Goal: Communication & Community: Participate in discussion

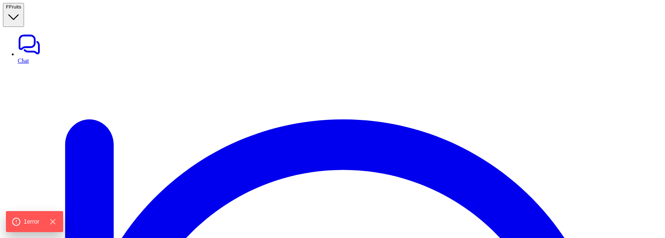
scroll to position [51, 0]
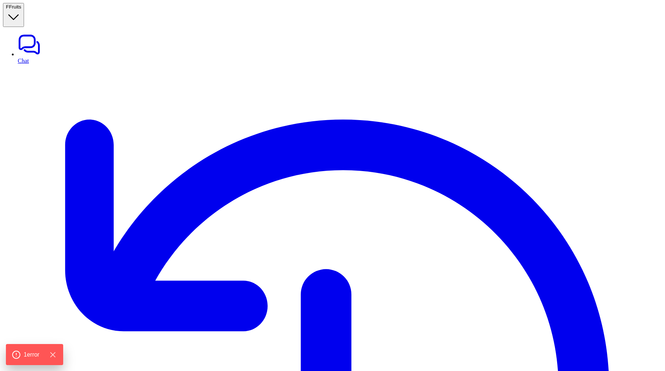
type textarea "**********"
